Goal: Use online tool/utility

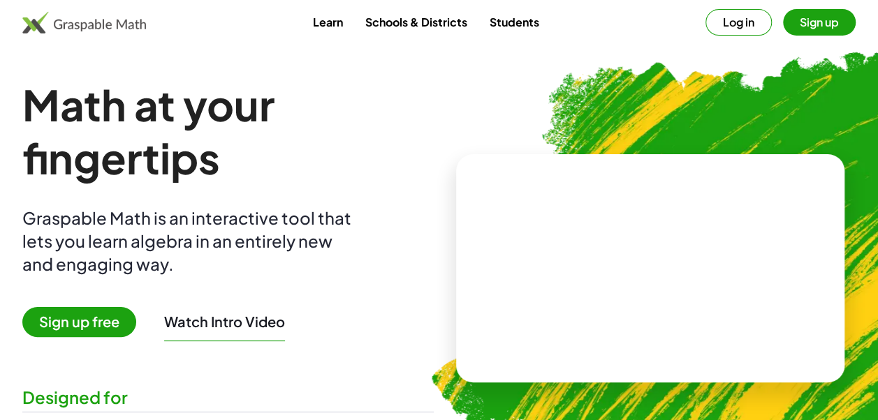
click at [661, 306] on video at bounding box center [650, 268] width 210 height 105
click at [661, 306] on div at bounding box center [647, 255] width 239 height 112
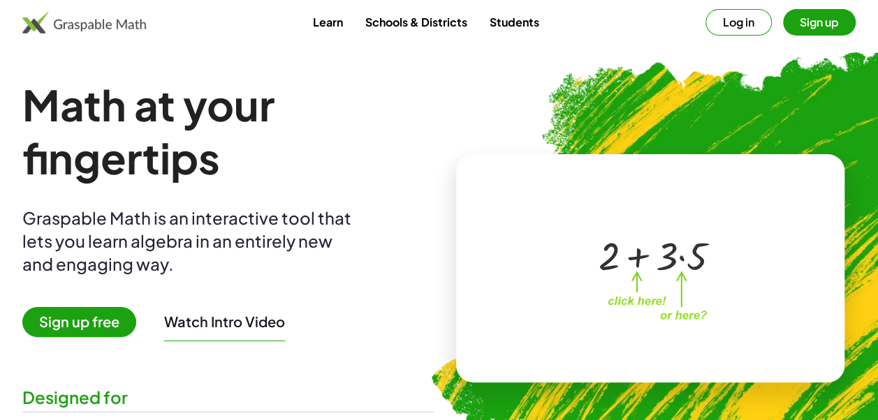
click at [661, 306] on div at bounding box center [647, 255] width 239 height 112
click at [679, 293] on div at bounding box center [647, 255] width 239 height 112
drag, startPoint x: 639, startPoint y: 280, endPoint x: 641, endPoint y: 260, distance: 20.4
click at [639, 277] on div "+ 2 + · 3 · 5" at bounding box center [648, 255] width 140 height 59
click at [641, 258] on div at bounding box center [653, 255] width 123 height 52
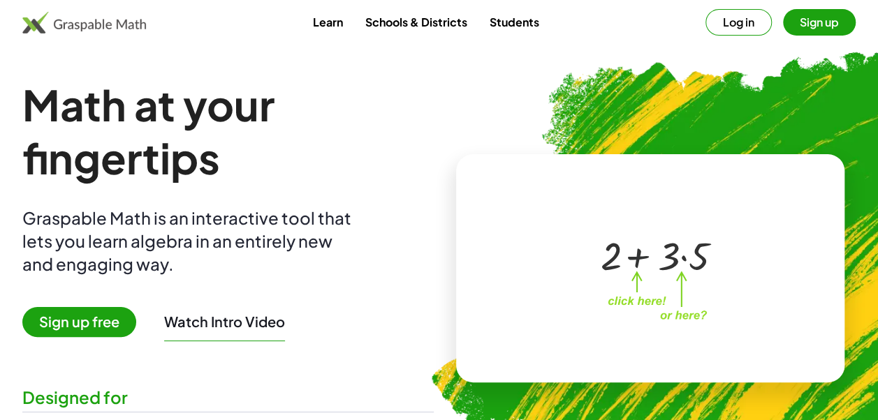
click at [633, 304] on div at bounding box center [647, 255] width 239 height 112
click at [674, 321] on div "+ 2 + · 3 · 5 ×" at bounding box center [650, 269] width 244 height 140
click at [687, 314] on div "+ 2 + · 3 · 5 ×" at bounding box center [650, 269] width 244 height 140
click at [693, 258] on div at bounding box center [653, 255] width 123 height 52
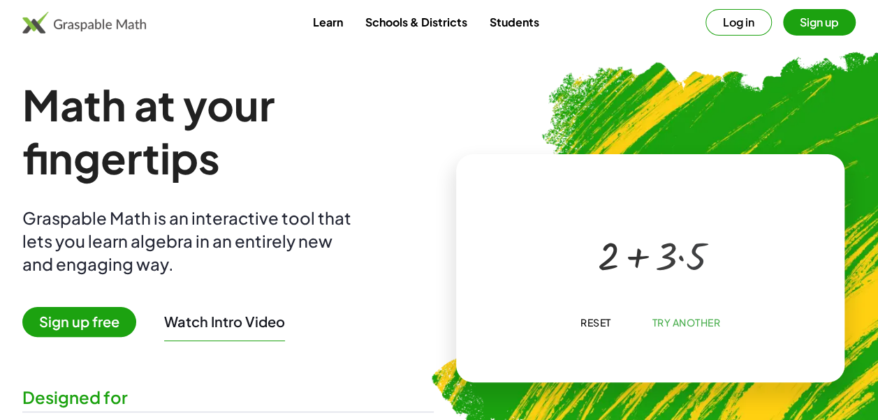
click at [677, 254] on div at bounding box center [652, 255] width 105 height 52
click at [676, 327] on span "Try Another" at bounding box center [686, 322] width 68 height 13
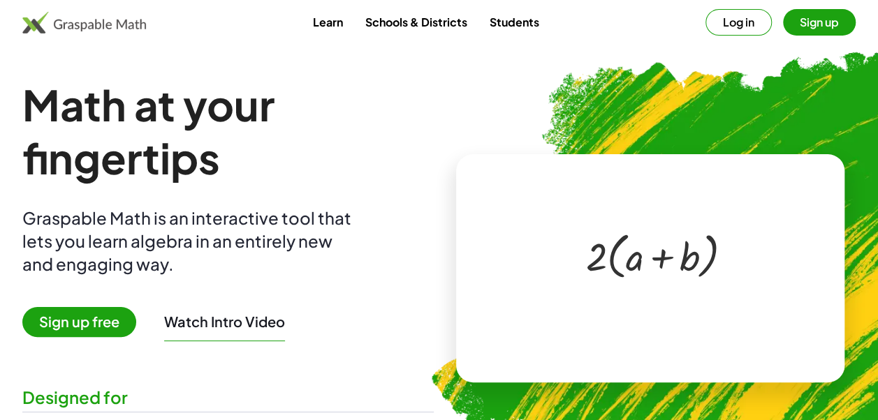
click at [601, 261] on div at bounding box center [652, 254] width 147 height 57
click at [631, 258] on div at bounding box center [652, 254] width 147 height 57
click at [643, 260] on div at bounding box center [652, 254] width 147 height 57
drag, startPoint x: 557, startPoint y: 263, endPoint x: 587, endPoint y: 253, distance: 30.9
click at [557, 262] on div at bounding box center [647, 255] width 239 height 112
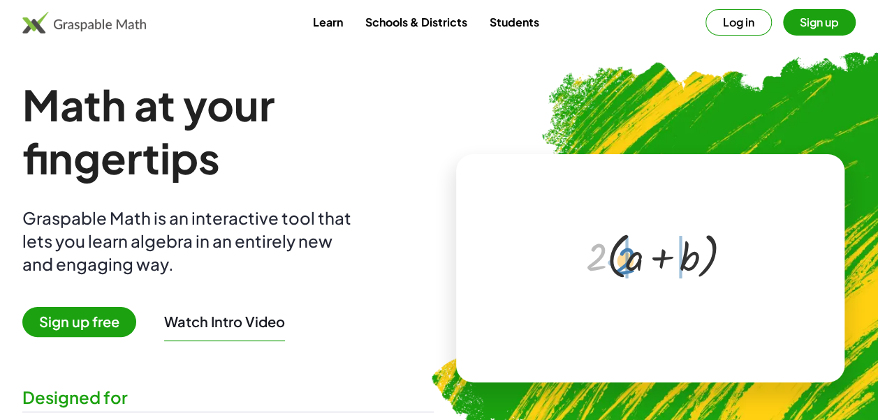
drag, startPoint x: 592, startPoint y: 256, endPoint x: 620, endPoint y: 260, distance: 28.9
click at [620, 260] on div at bounding box center [652, 254] width 147 height 57
